Goal: Information Seeking & Learning: Learn about a topic

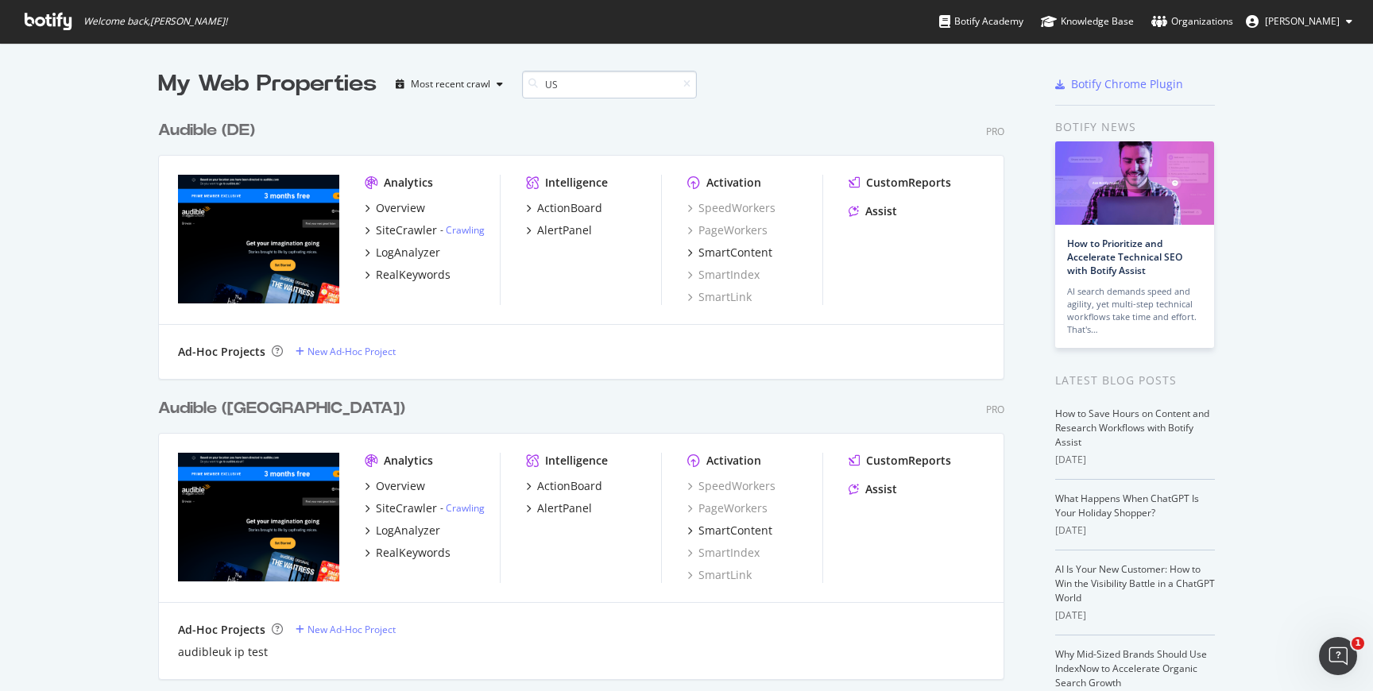
scroll to position [300, 859]
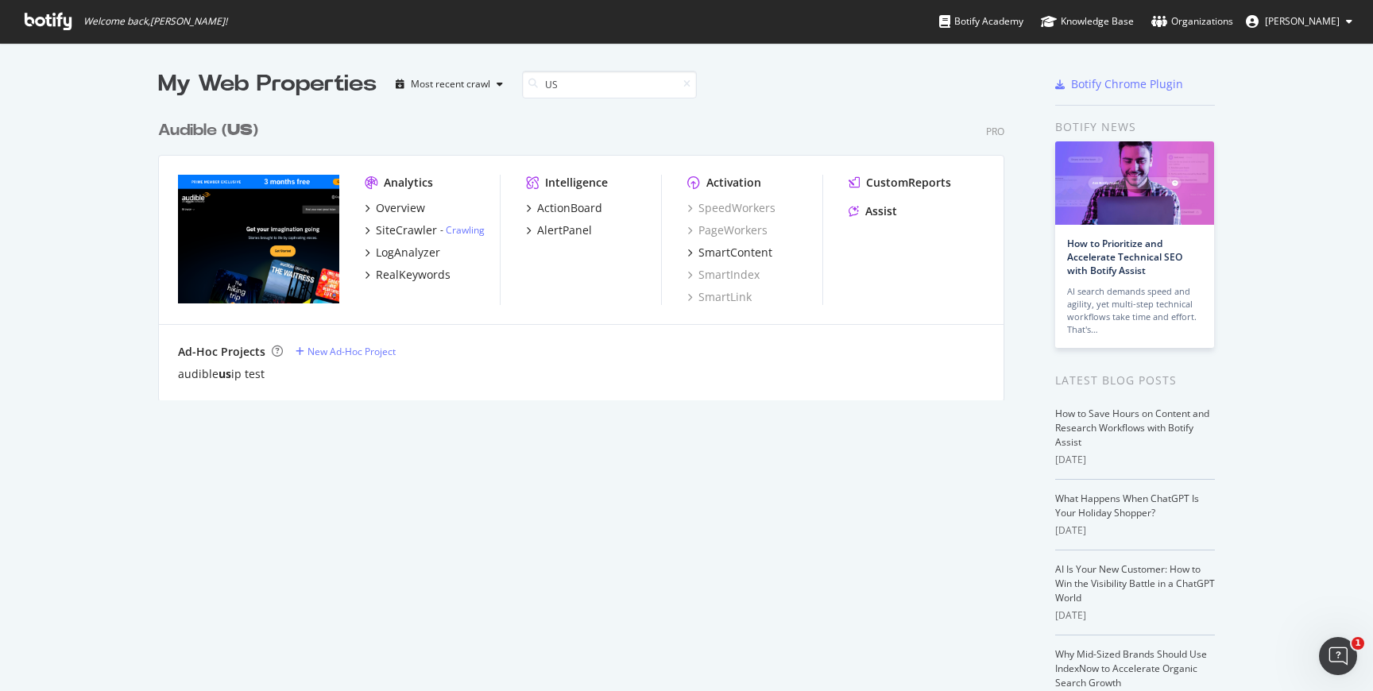
type input "US"
click at [427, 238] on div "Overview SiteCrawler - Crawling LogAnalyzer RealKeywords" at bounding box center [432, 241] width 135 height 83
click at [431, 233] on div "SiteCrawler" at bounding box center [406, 230] width 61 height 16
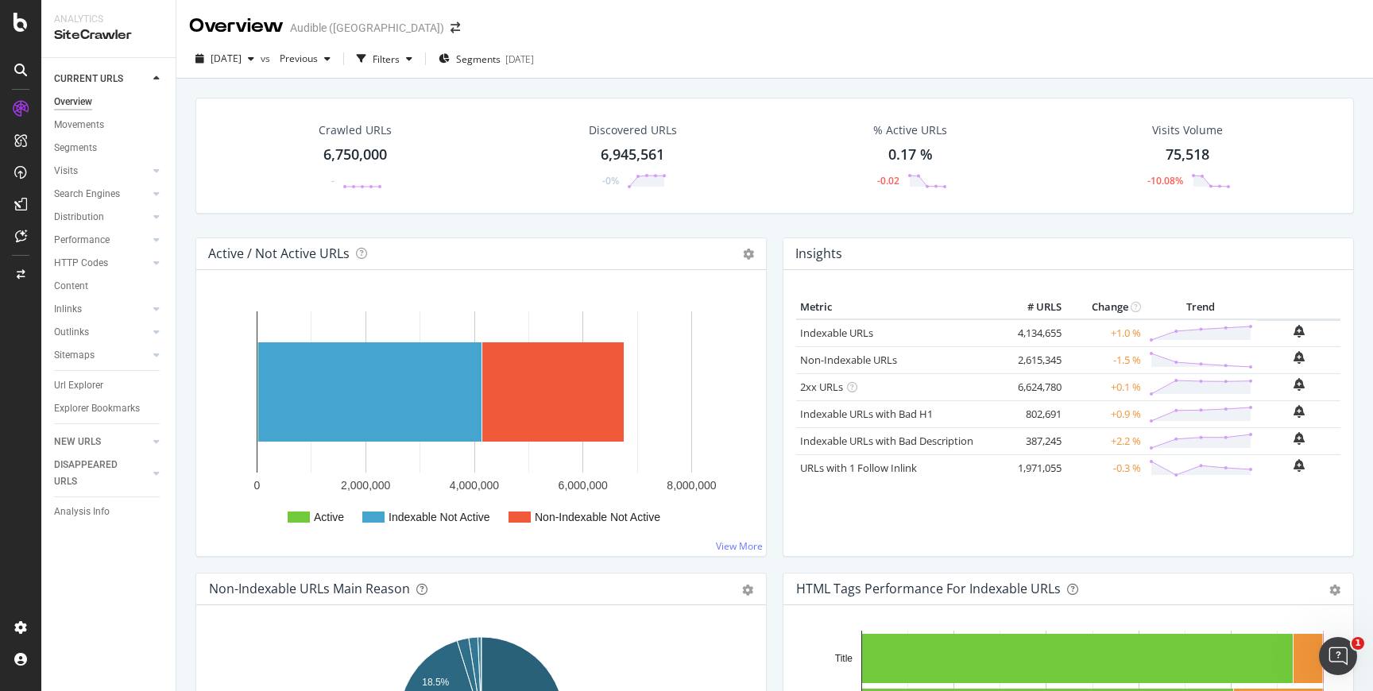
click at [75, 384] on div "Url Explorer" at bounding box center [78, 385] width 49 height 17
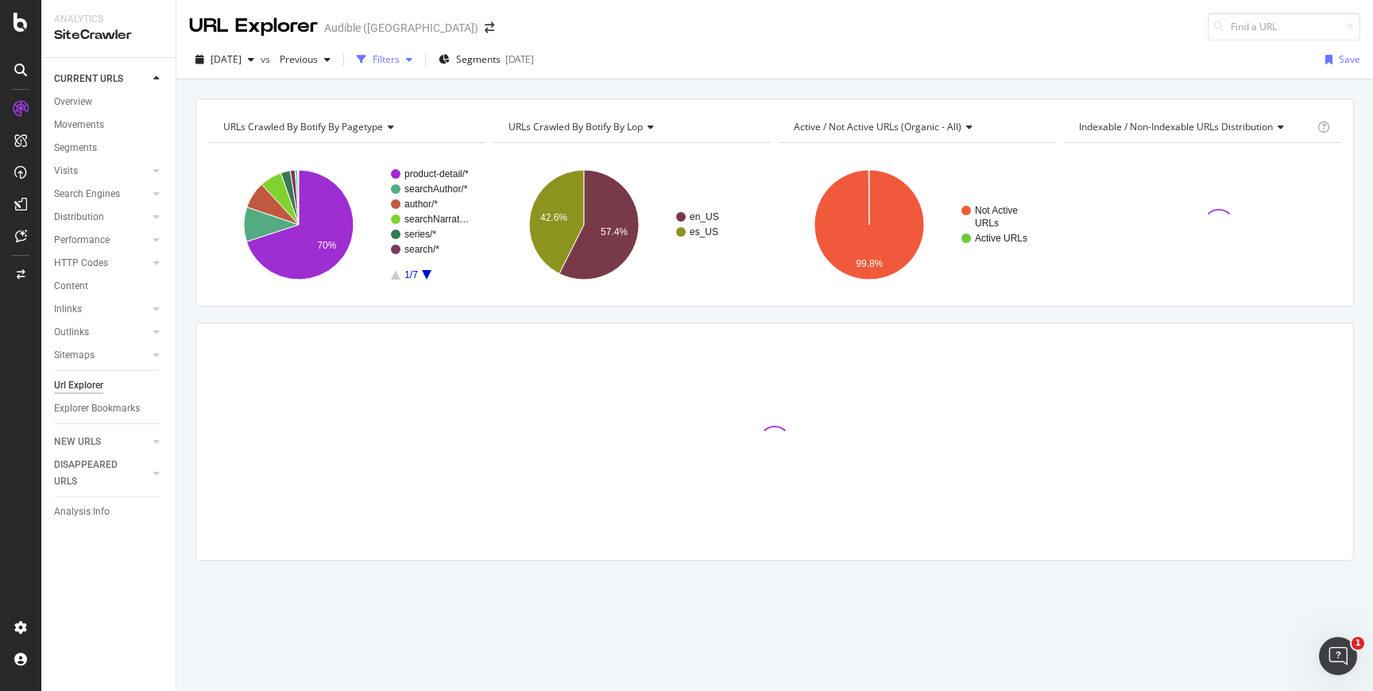
click at [400, 57] on div "Filters" at bounding box center [386, 59] width 27 height 14
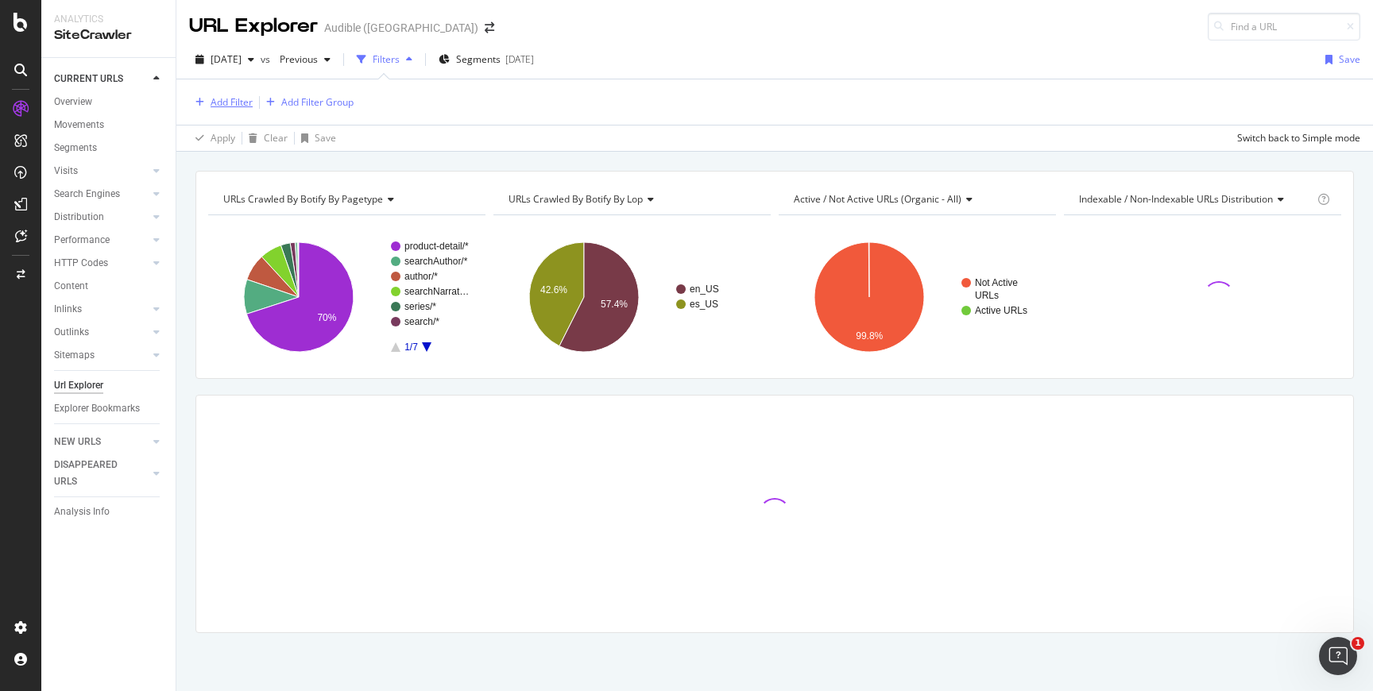
click at [233, 94] on div "Add Filter" at bounding box center [221, 102] width 64 height 17
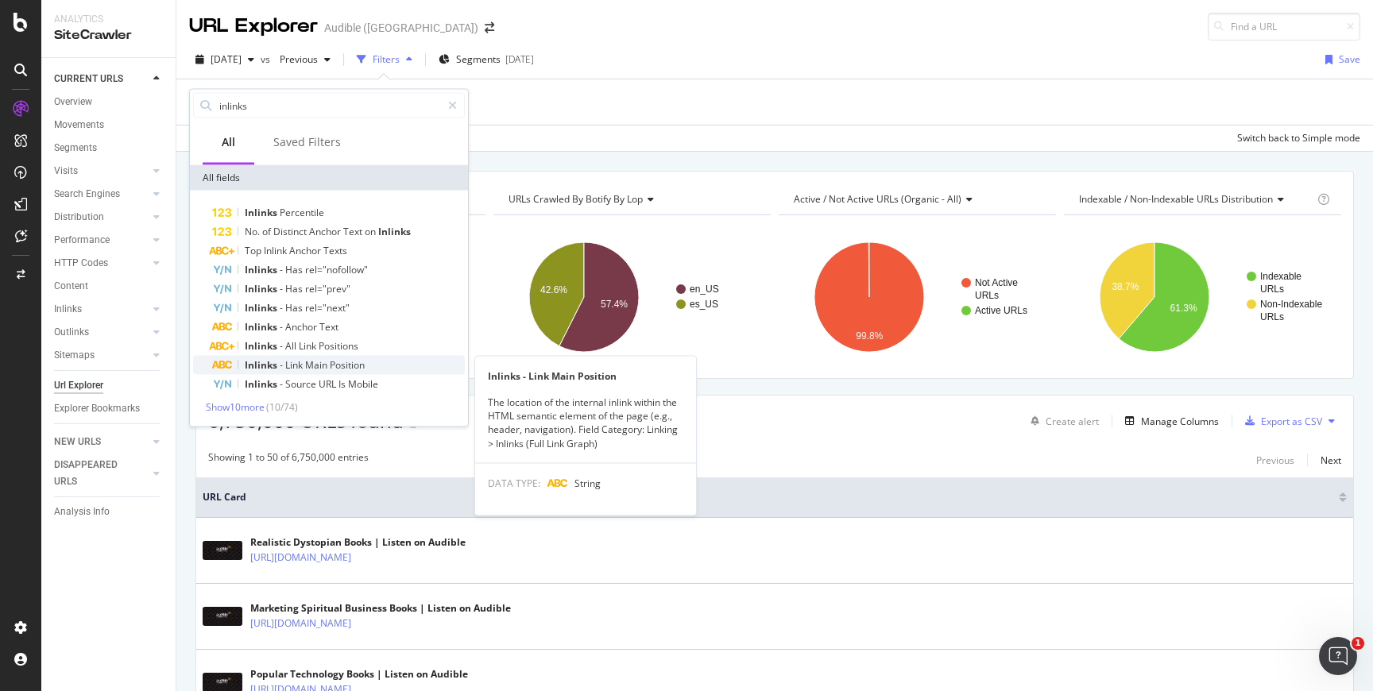
type input "inlinks"
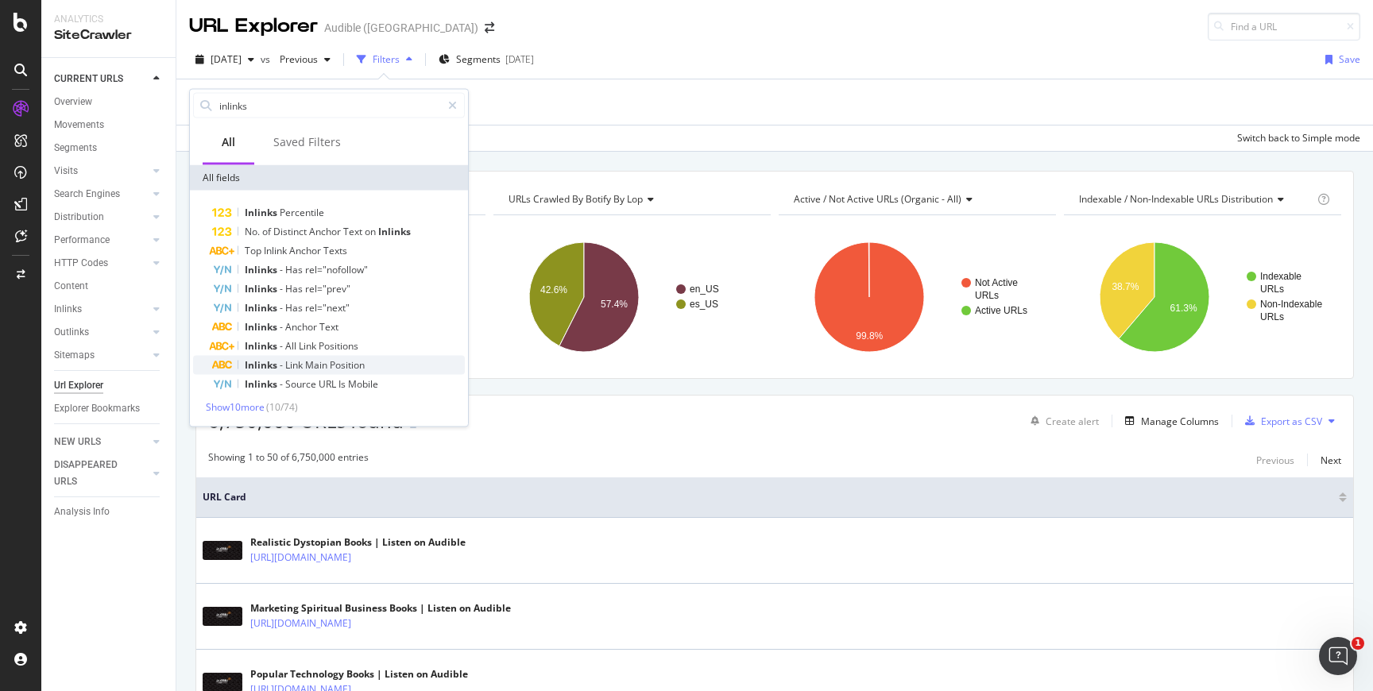
click at [369, 361] on div "Inlinks - Link Main Position" at bounding box center [338, 365] width 253 height 19
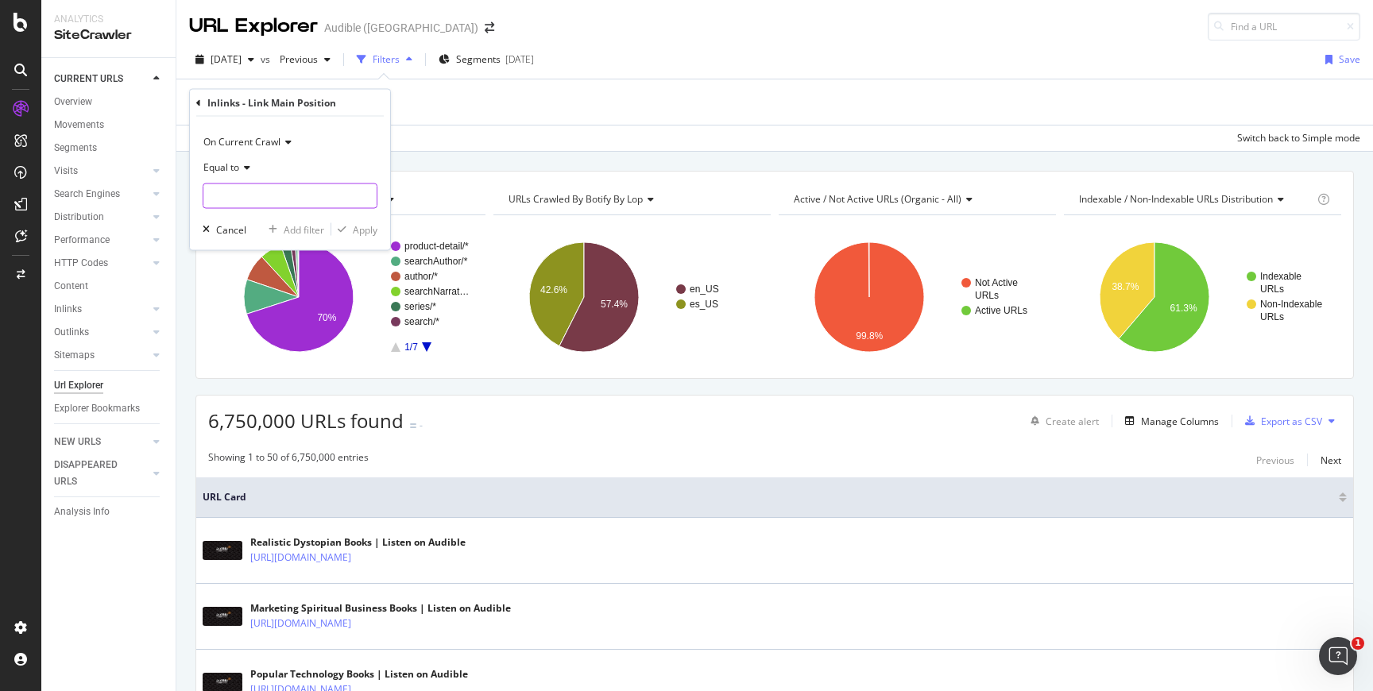
click at [244, 199] on input "text" at bounding box center [289, 196] width 173 height 25
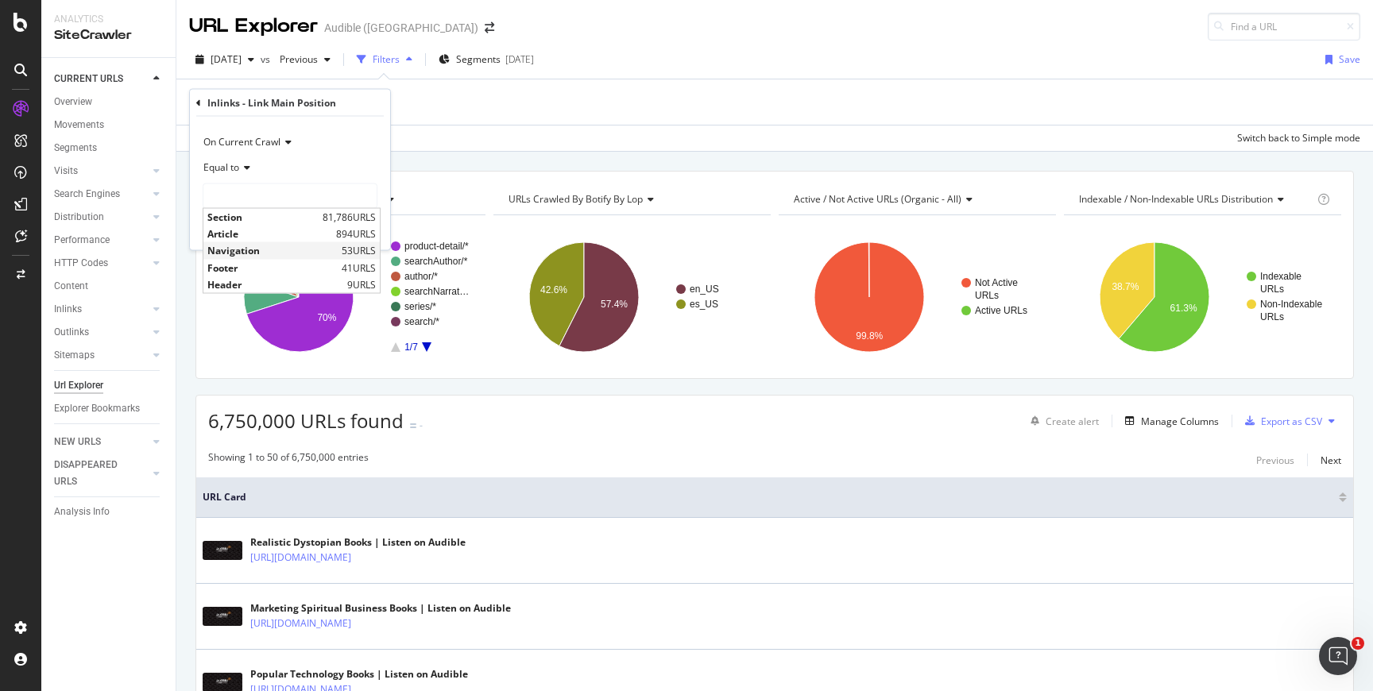
click at [284, 249] on span "Navigation" at bounding box center [272, 251] width 130 height 14
type input "Navigation"
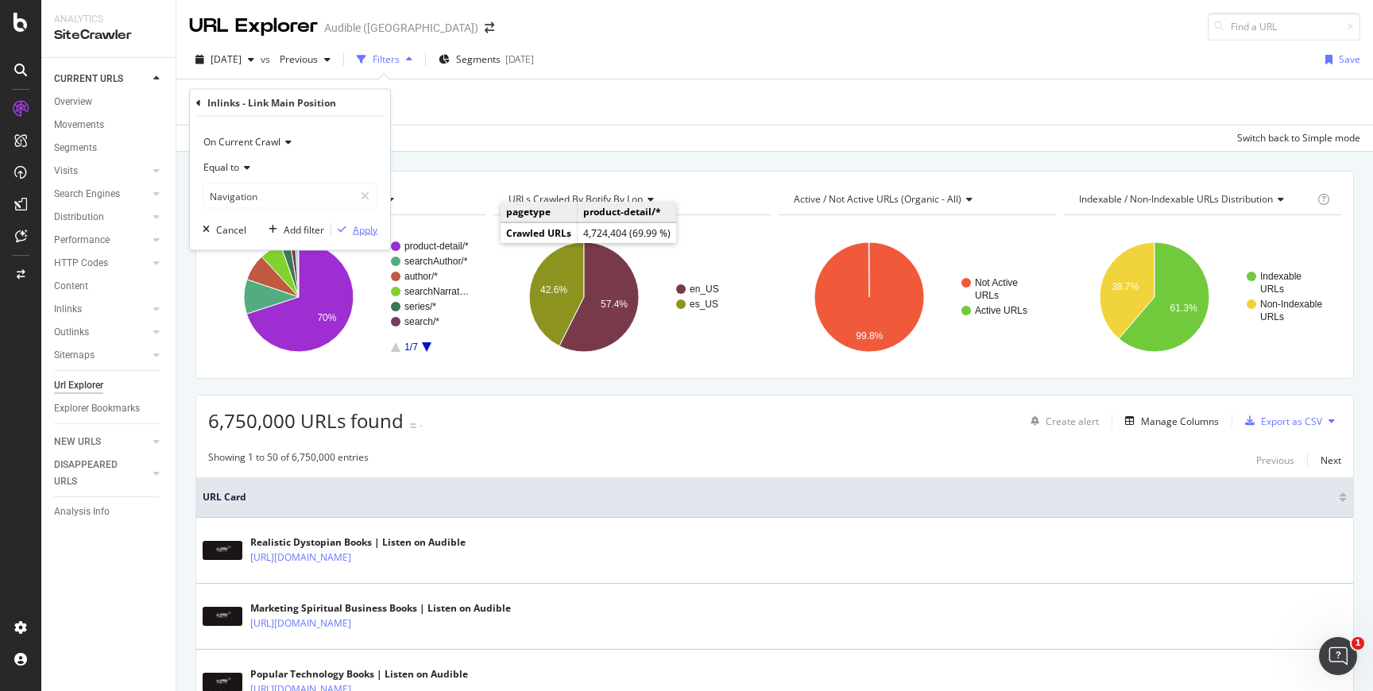
click at [372, 226] on div "Apply" at bounding box center [365, 229] width 25 height 14
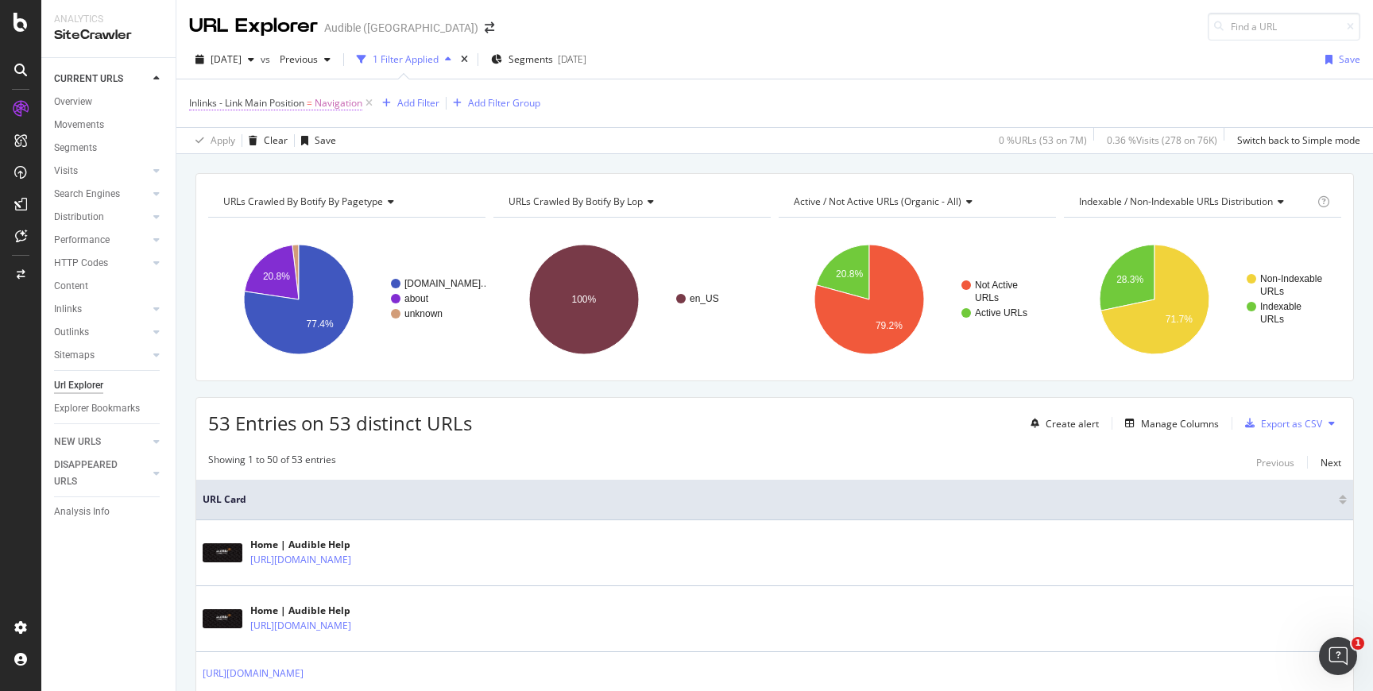
click at [341, 110] on span "Navigation" at bounding box center [339, 103] width 48 height 22
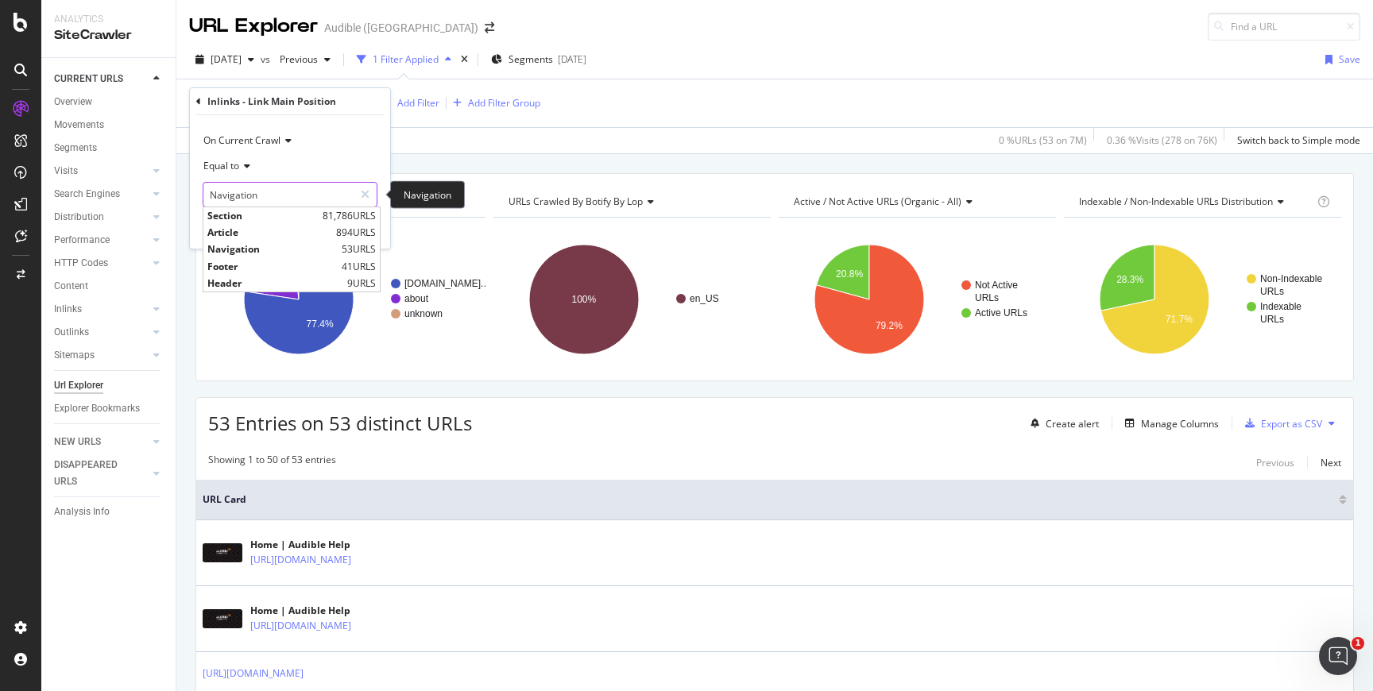
click at [263, 202] on input "Navigation" at bounding box center [278, 194] width 150 height 25
click at [269, 218] on span "Section" at bounding box center [262, 216] width 111 height 14
type input "Section"
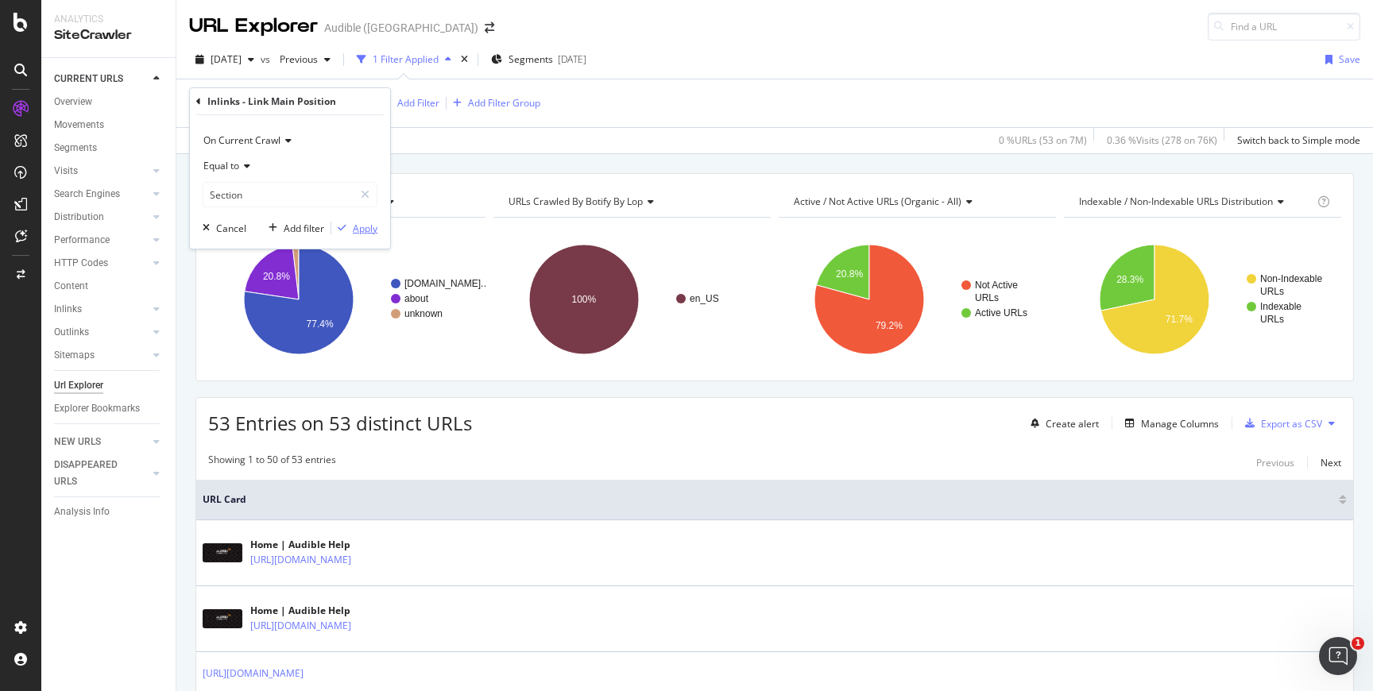
click at [361, 232] on div "Apply" at bounding box center [365, 229] width 25 height 14
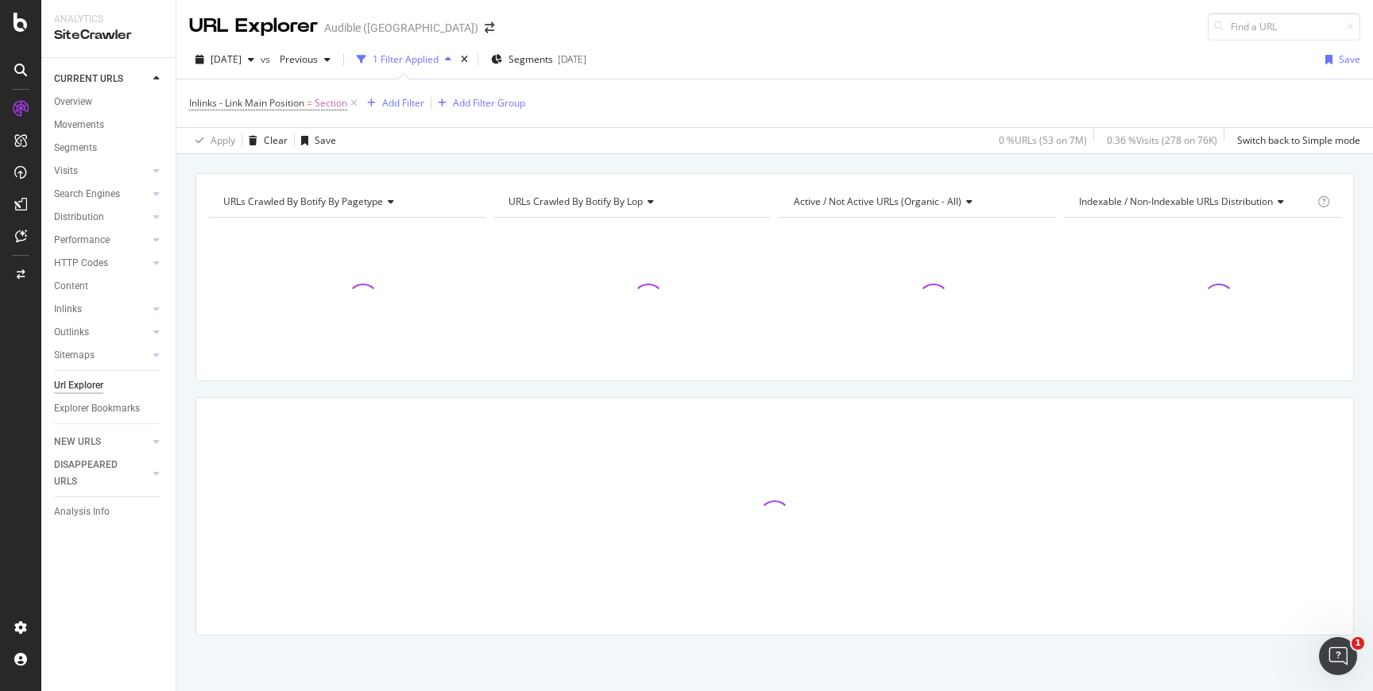
click at [437, 162] on div "URLs Crawled By Botify By pagetype Chart (by Value) Table Expand Export as CSV …" at bounding box center [774, 173] width 1196 height 38
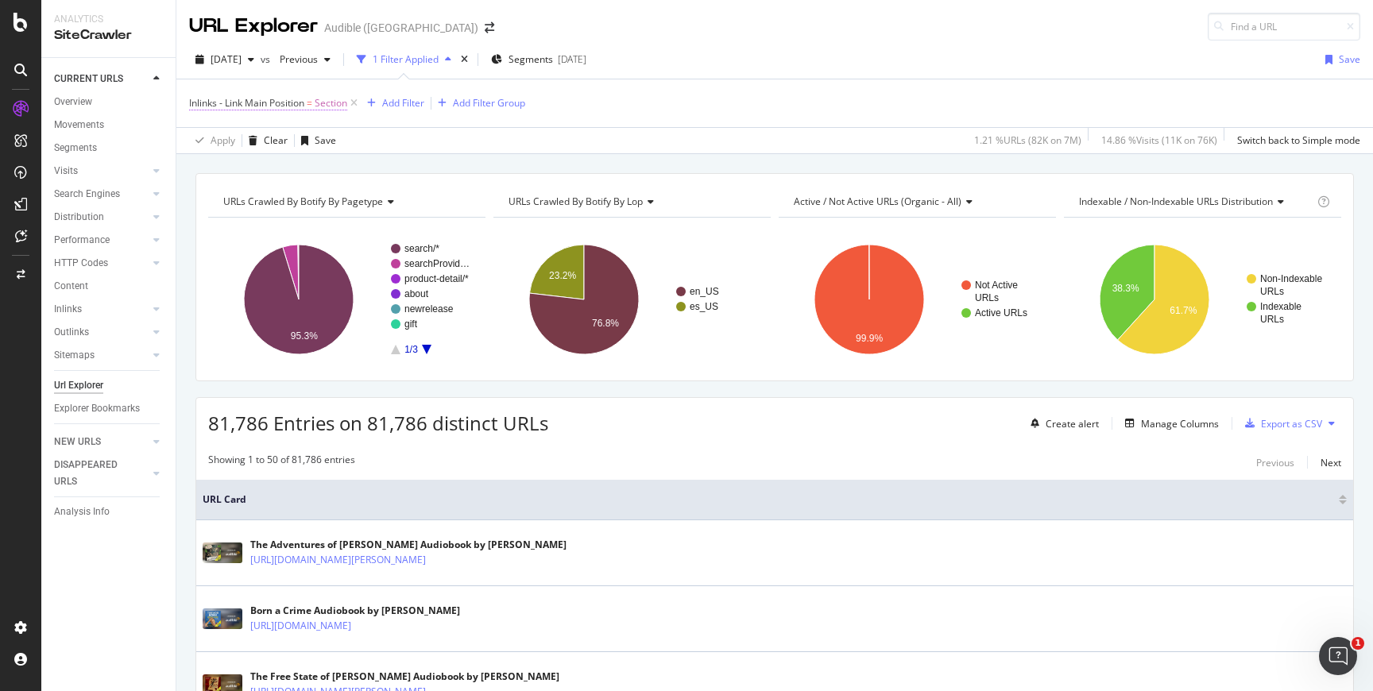
click at [322, 103] on span "Section" at bounding box center [331, 103] width 33 height 22
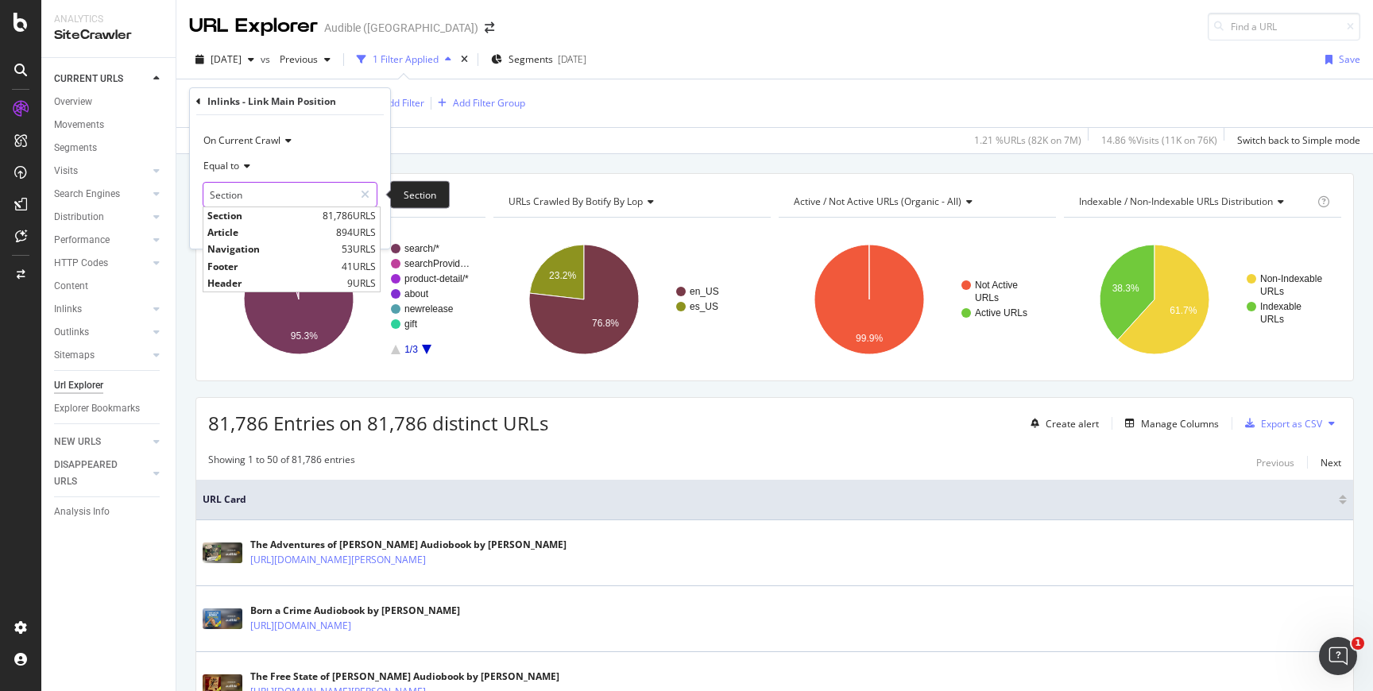
click at [282, 195] on input "Section" at bounding box center [278, 194] width 150 height 25
click at [280, 282] on span "Header" at bounding box center [275, 283] width 136 height 14
type input "Header"
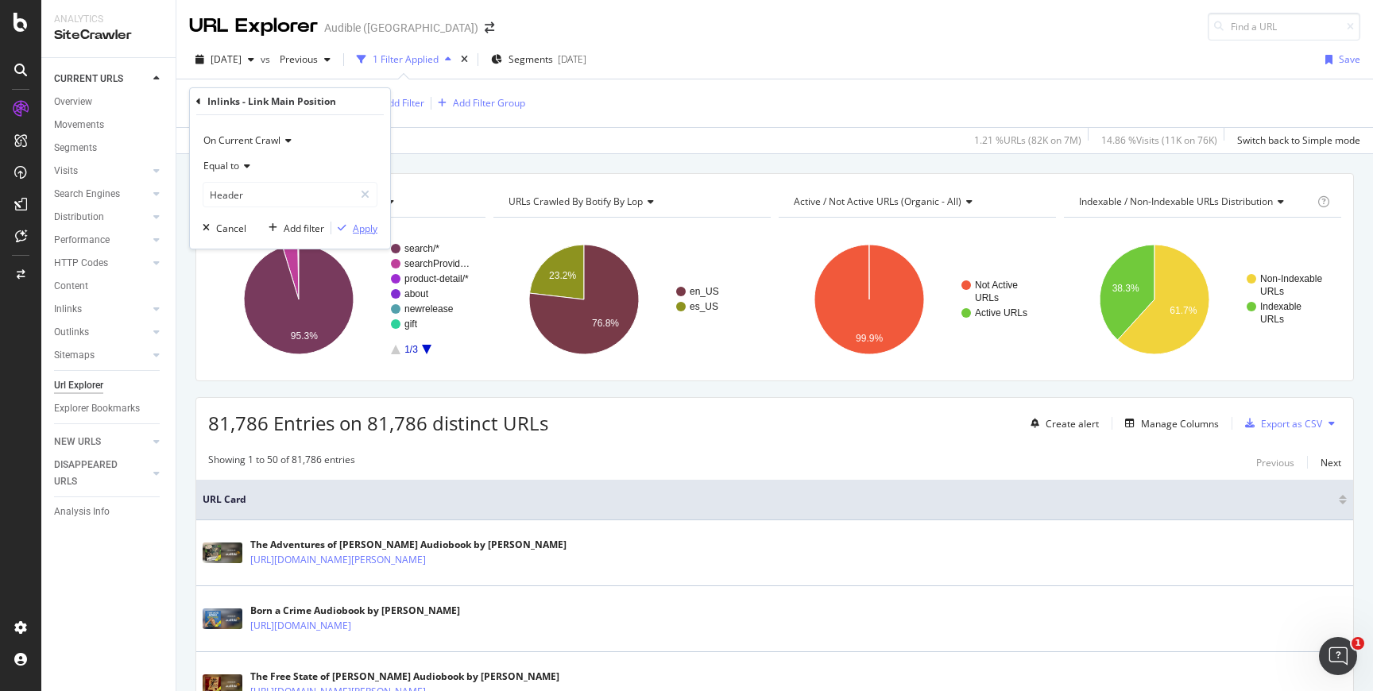
click at [369, 231] on div "Apply" at bounding box center [365, 229] width 25 height 14
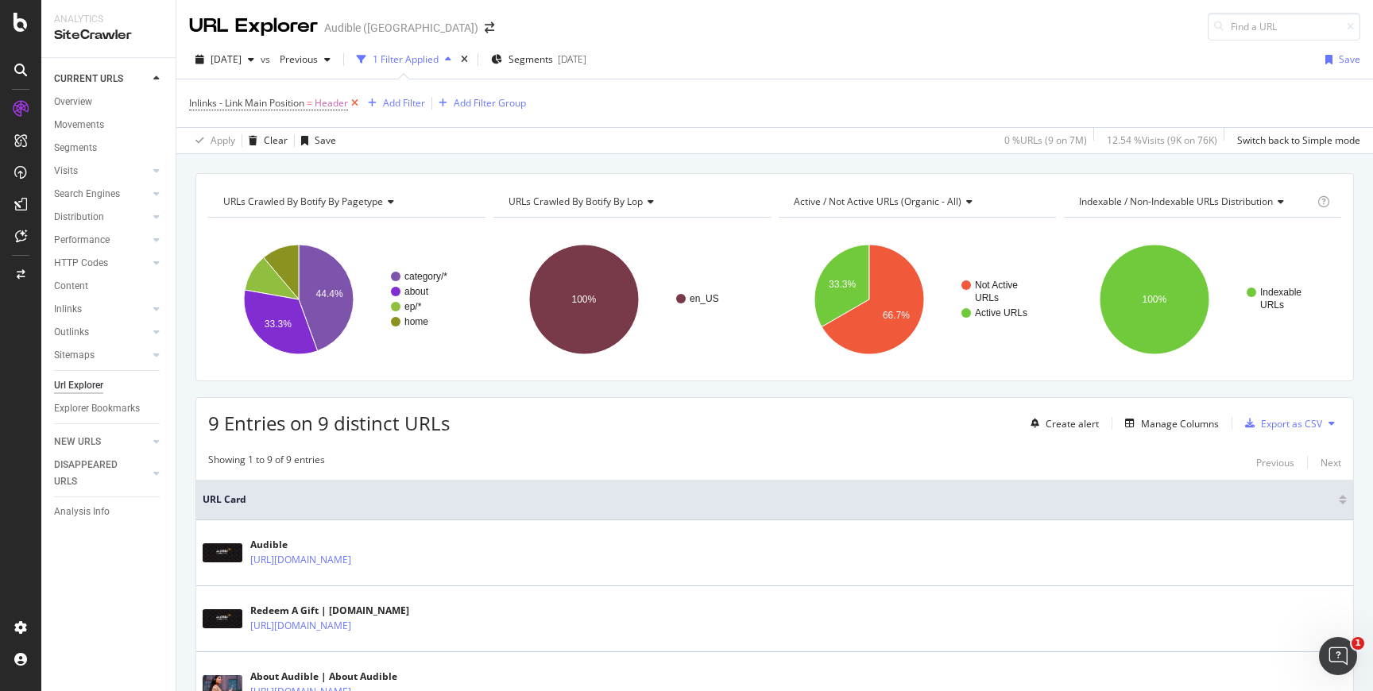
click at [361, 105] on icon at bounding box center [355, 103] width 14 height 16
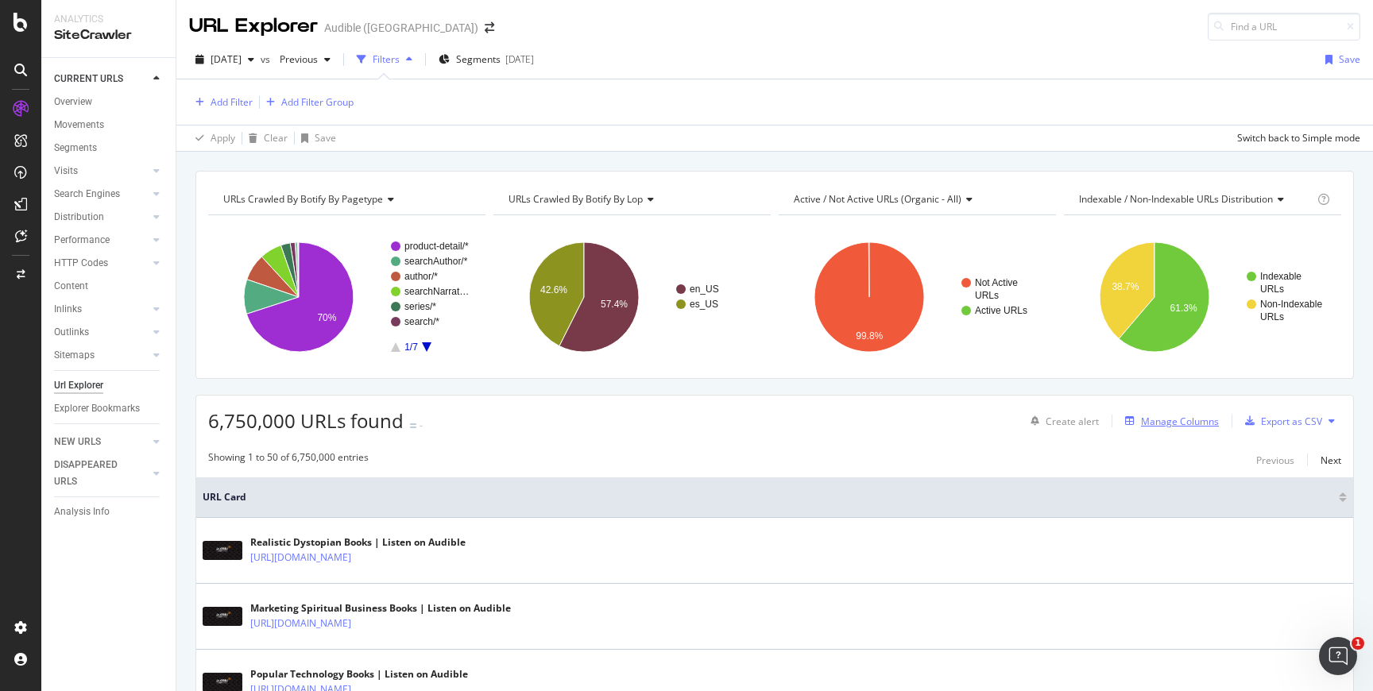
click at [1198, 422] on div "Manage Columns" at bounding box center [1180, 422] width 78 height 14
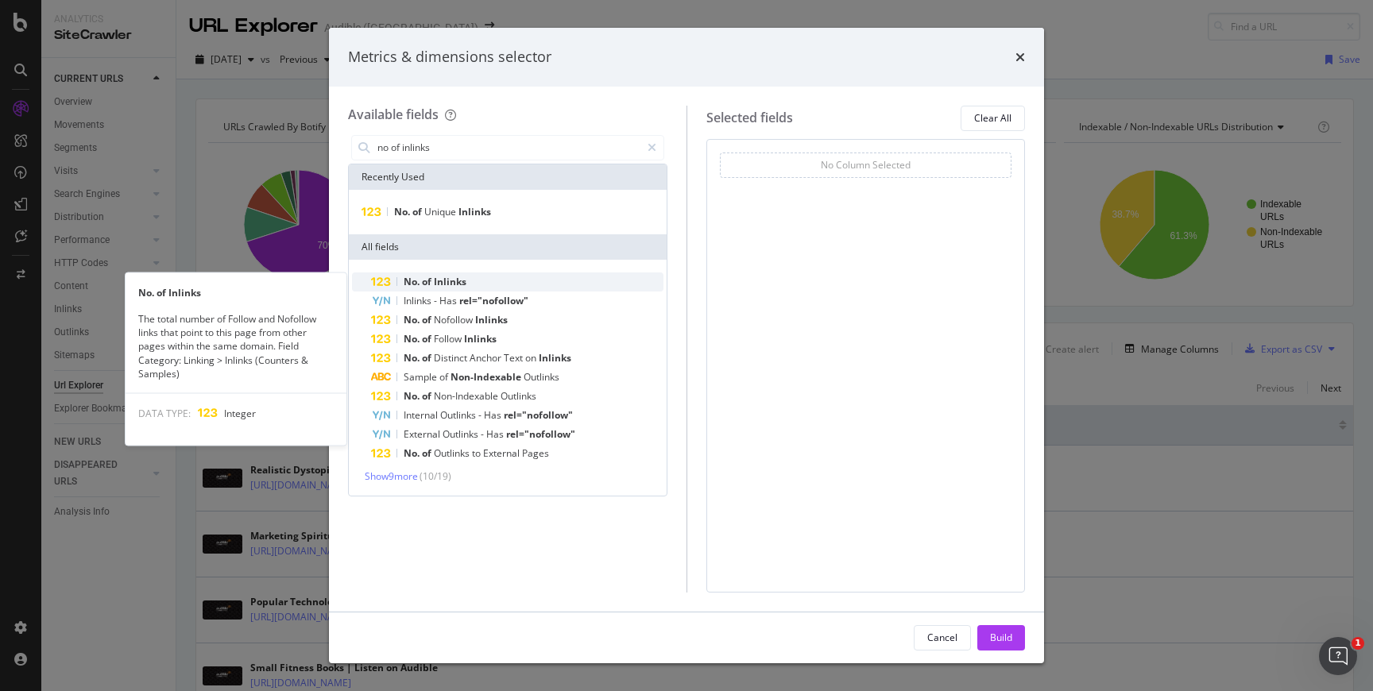
type input "no of inlinks"
click at [581, 276] on div "No. of Inlinks" at bounding box center [517, 281] width 292 height 19
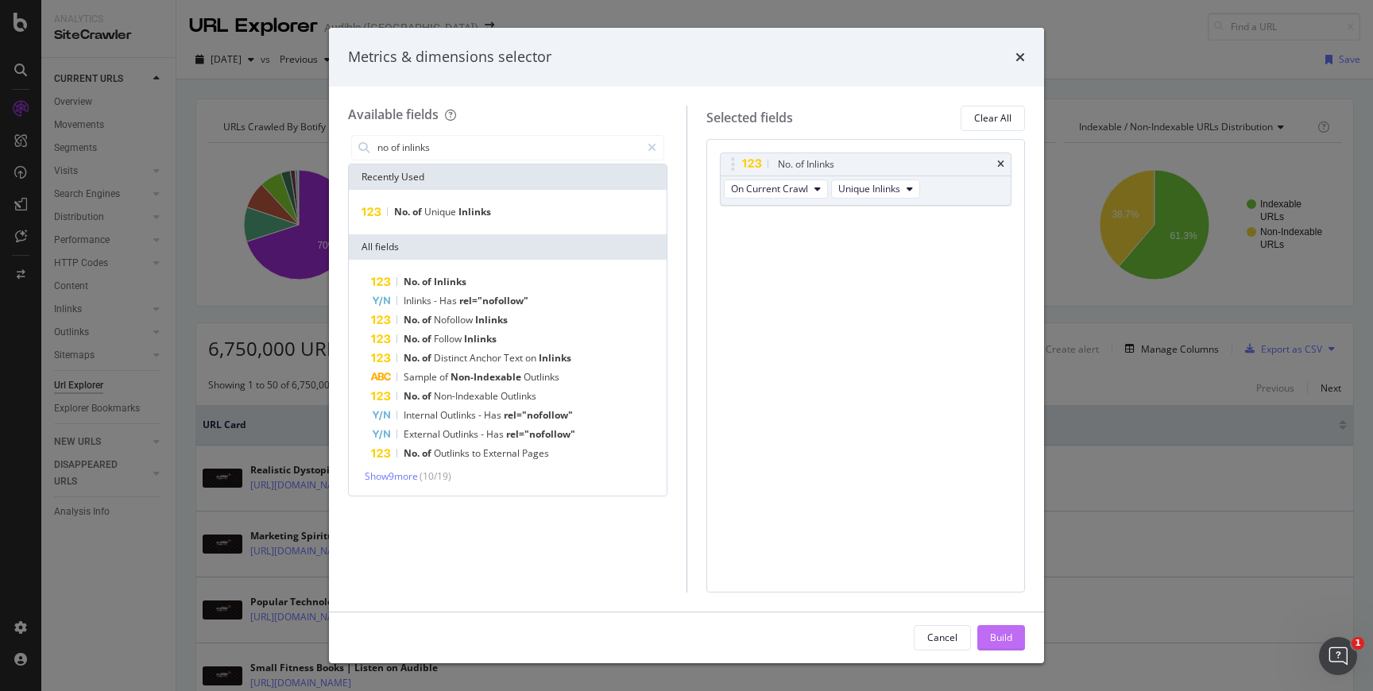
click at [987, 632] on button "Build" at bounding box center [1001, 637] width 48 height 25
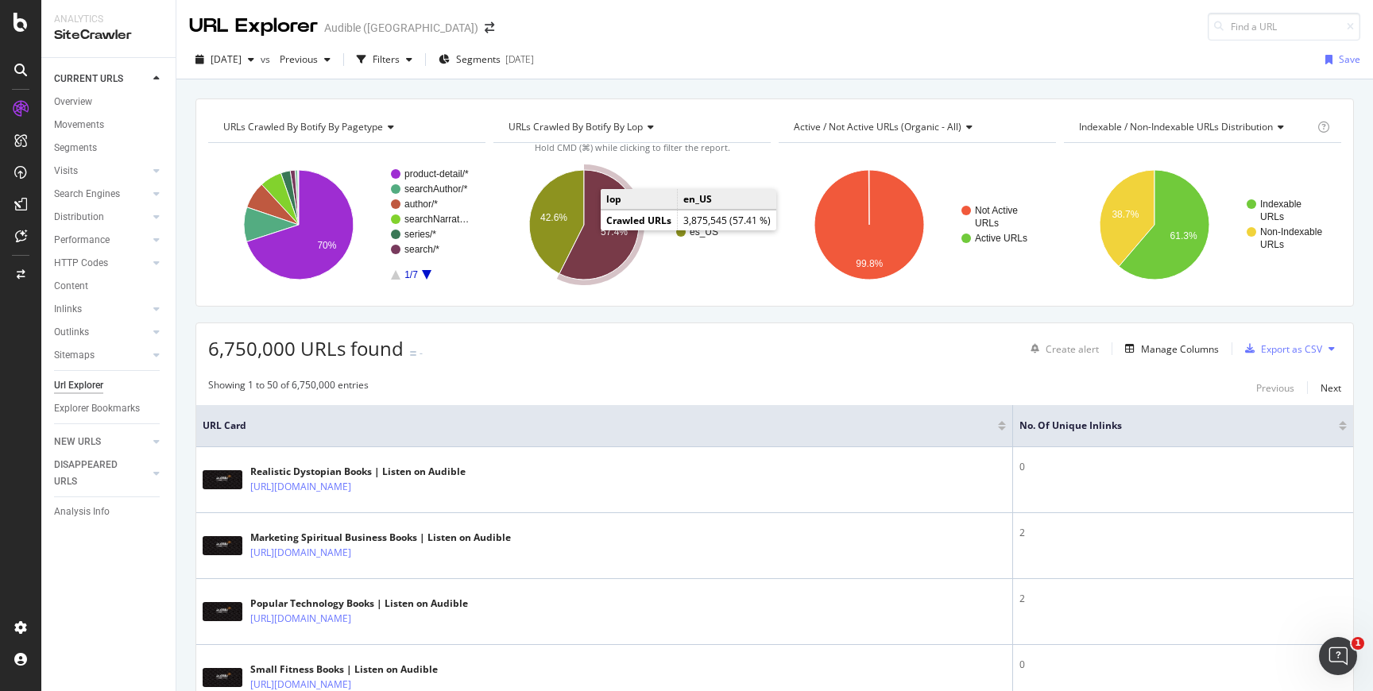
click at [591, 240] on icon "A chart." at bounding box center [598, 225] width 79 height 110
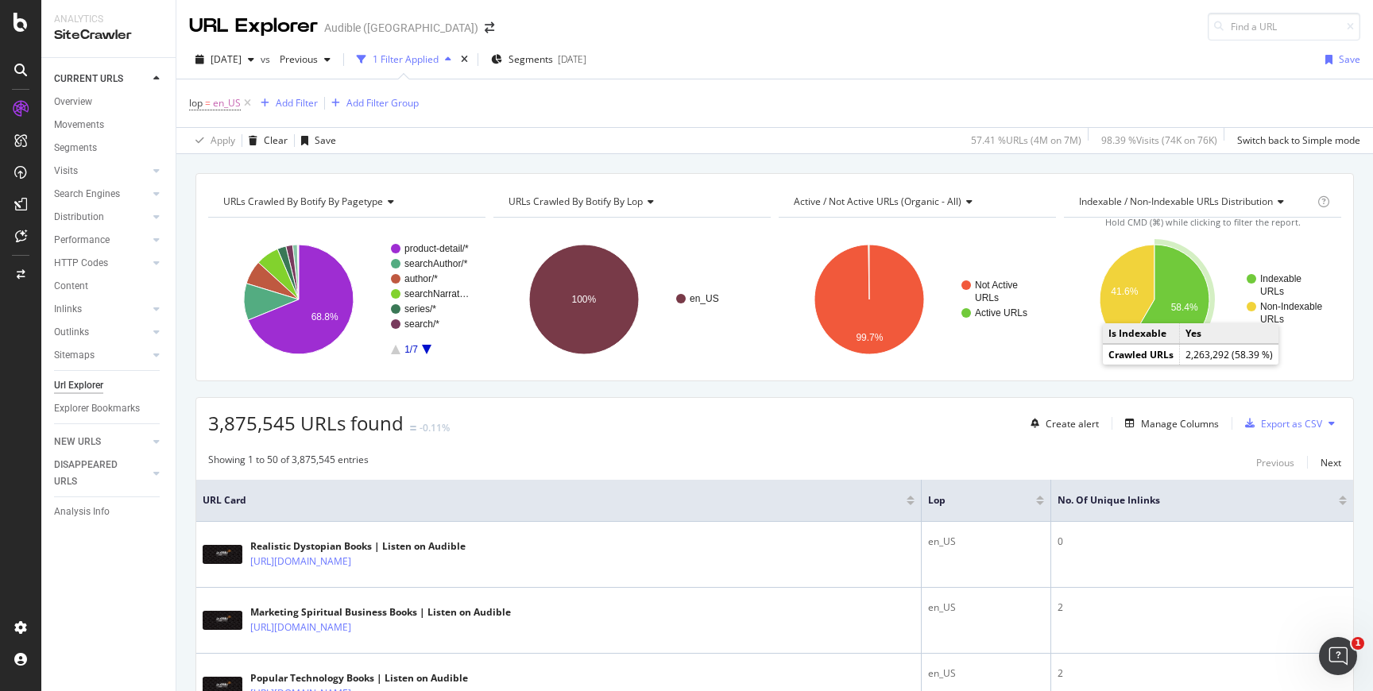
click at [1199, 307] on icon "A chart." at bounding box center [1168, 300] width 83 height 110
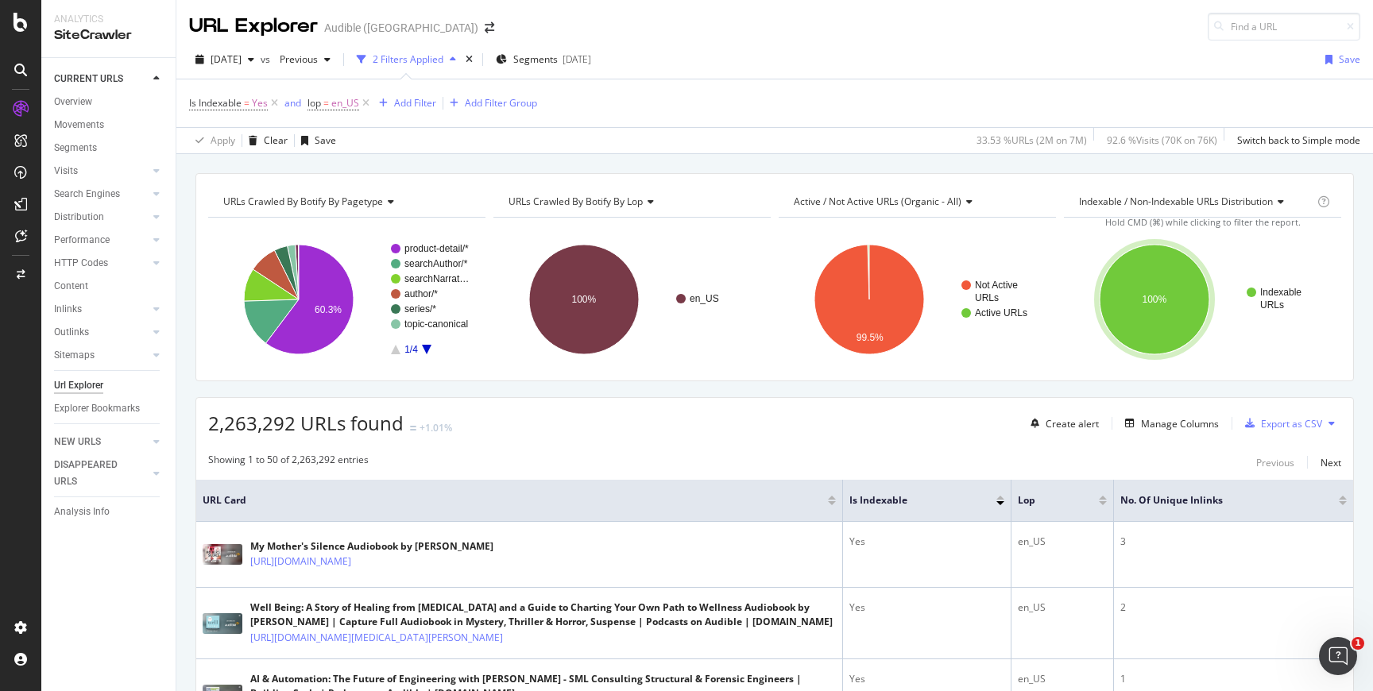
scroll to position [168, 0]
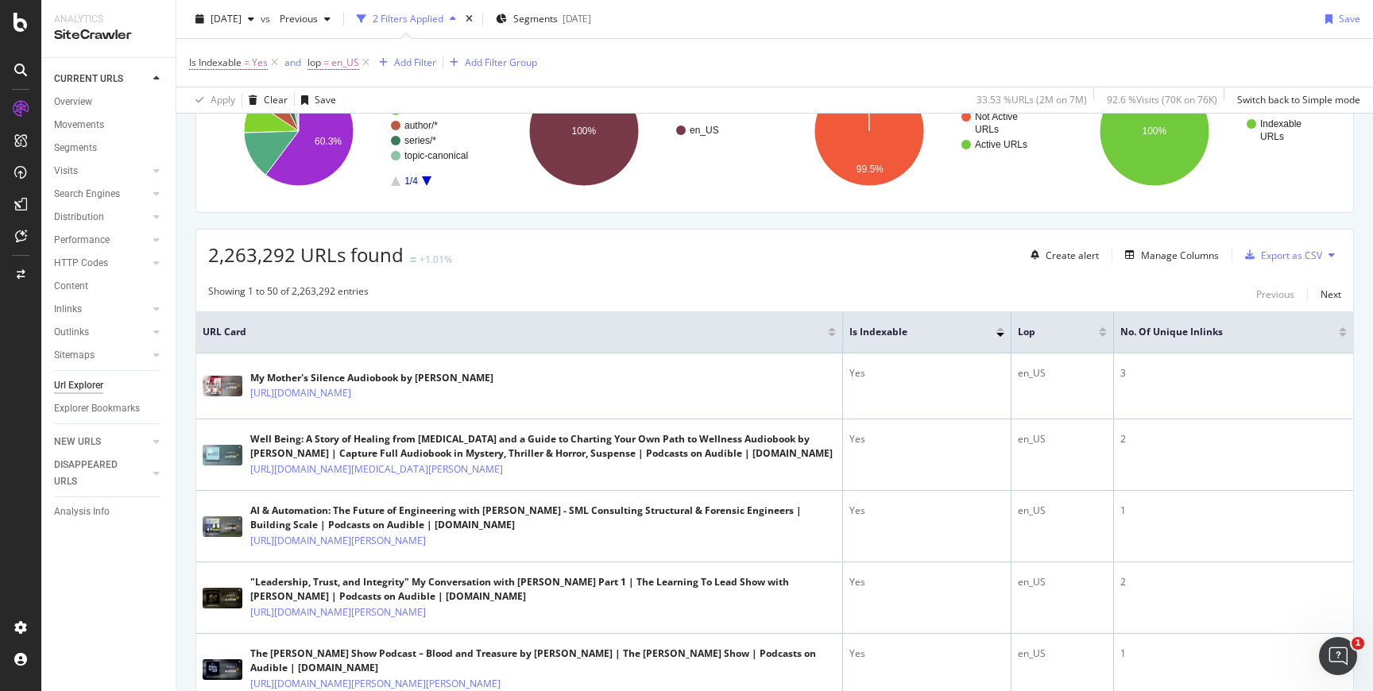
click at [1343, 335] on div at bounding box center [1343, 335] width 8 height 4
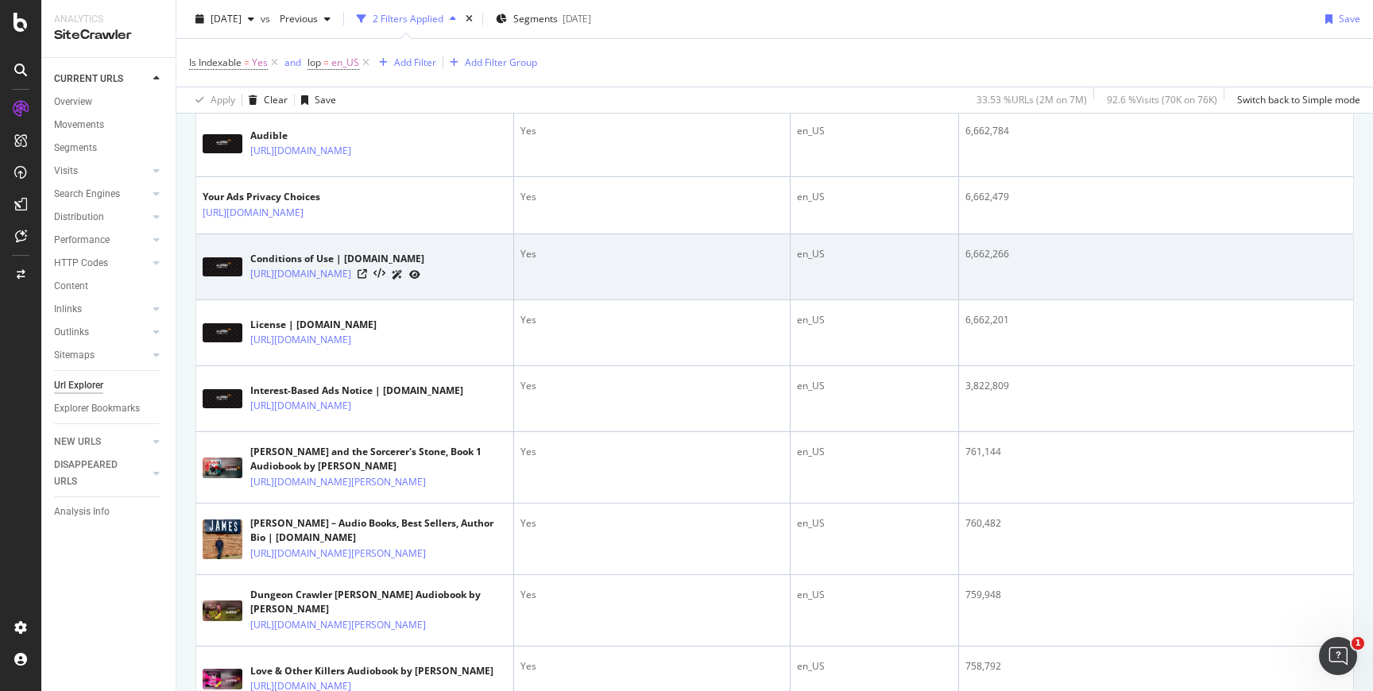
scroll to position [330, 0]
